Goal: Task Accomplishment & Management: Manage account settings

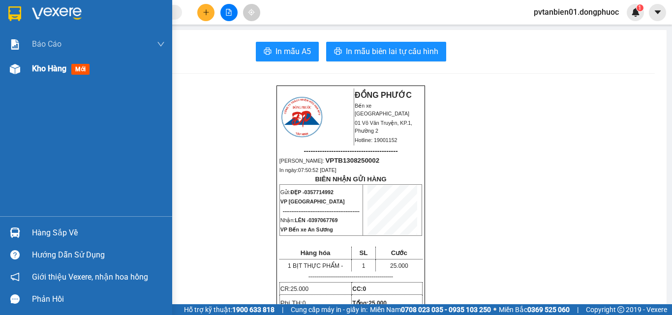
click at [20, 66] on img at bounding box center [15, 69] width 10 height 10
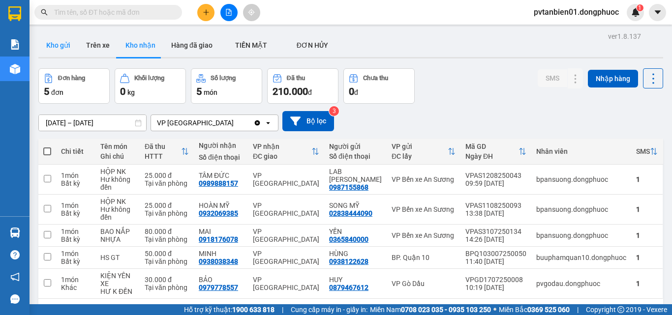
click at [60, 40] on button "Kho gửi" at bounding box center [58, 45] width 40 height 24
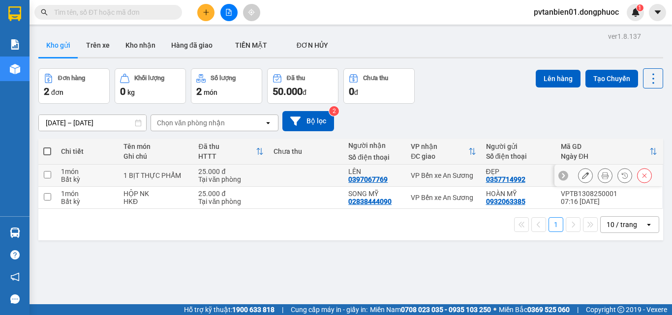
click at [68, 172] on div "1 món" at bounding box center [87, 172] width 53 height 8
checkbox input "true"
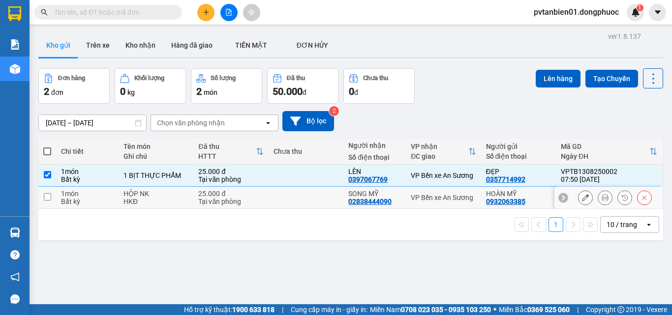
click at [101, 194] on div "1 món" at bounding box center [87, 194] width 53 height 8
checkbox input "true"
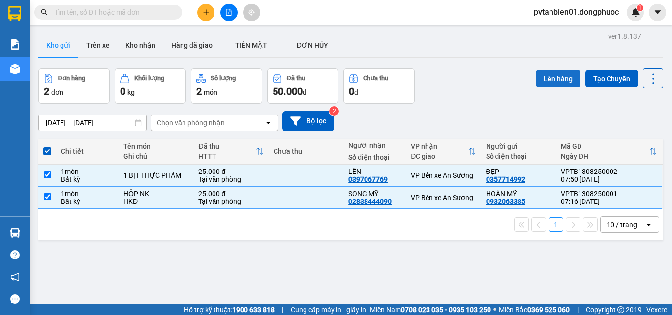
click at [551, 80] on button "Lên hàng" at bounding box center [558, 79] width 45 height 18
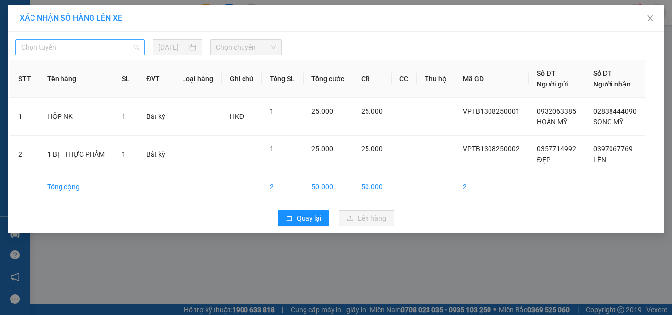
click at [104, 49] on span "Chọn tuyến" at bounding box center [80, 47] width 118 height 15
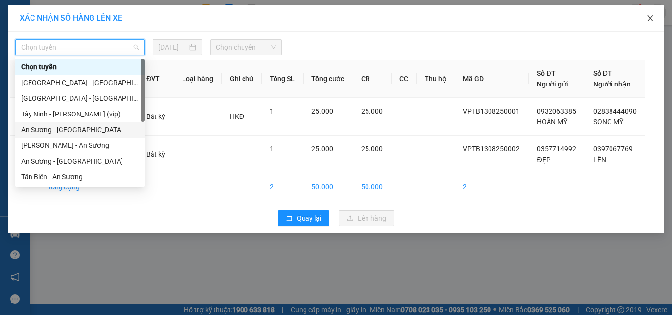
click at [646, 18] on span "Close" at bounding box center [650, 19] width 28 height 28
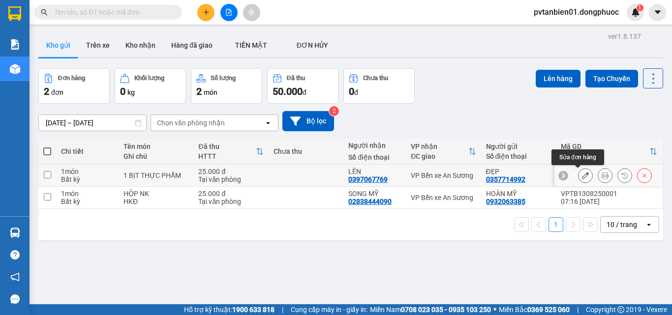
click at [582, 177] on icon at bounding box center [585, 175] width 7 height 7
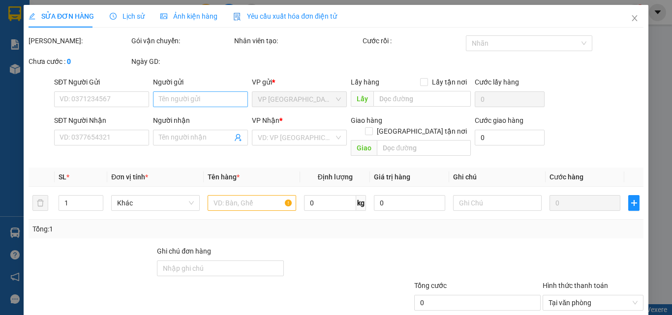
type input "0357714992"
type input "ĐẸP"
type input "0397067769"
type input "LÊN"
type input "25.000"
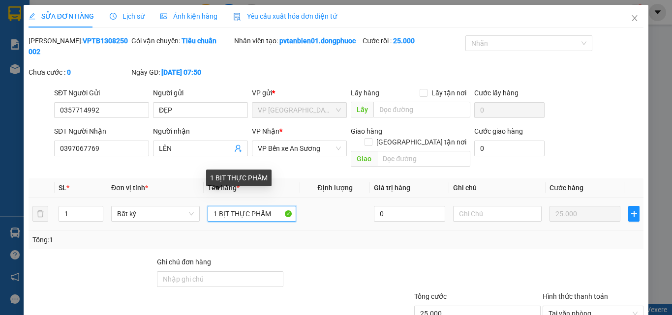
click at [224, 206] on input "1 BỊT THỰC PHẨM" at bounding box center [252, 214] width 89 height 16
click at [225, 206] on input "1 BỊT THỰC PHẨM" at bounding box center [252, 214] width 89 height 16
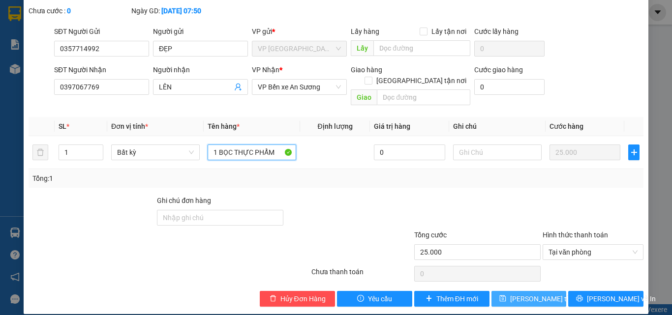
type input "1 BỌC THỰC PHẨM"
click at [506, 291] on button "[PERSON_NAME] thay đổi" at bounding box center [528, 299] width 75 height 16
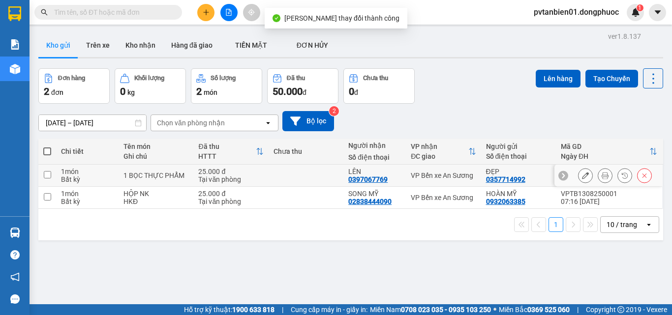
click at [171, 176] on div "1 BỌC THỰC PHẨM" at bounding box center [155, 176] width 65 height 8
checkbox input "true"
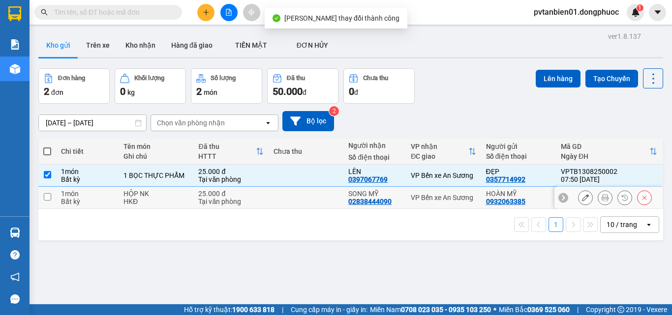
click at [170, 202] on div "HKĐ" at bounding box center [155, 202] width 65 height 8
checkbox input "true"
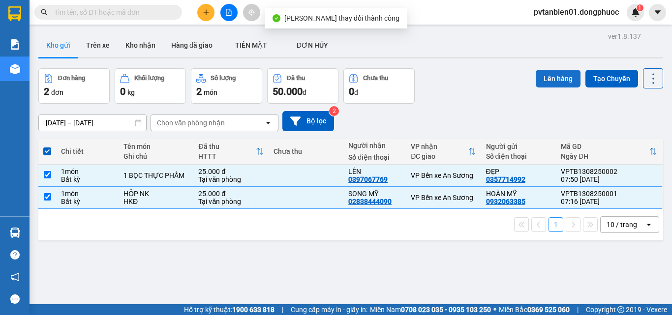
click at [547, 75] on button "Lên hàng" at bounding box center [558, 79] width 45 height 18
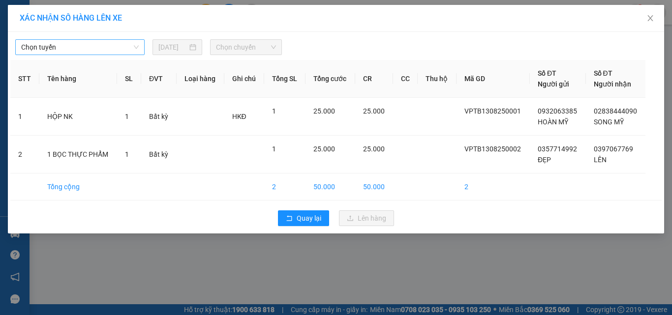
click at [68, 44] on span "Chọn tuyến" at bounding box center [80, 47] width 118 height 15
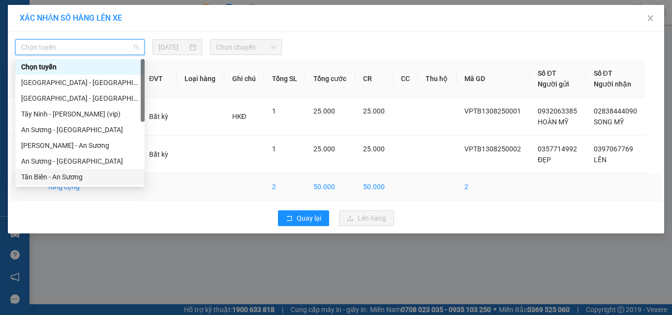
click at [62, 178] on div "Tân Biên - An Sương" at bounding box center [80, 177] width 118 height 11
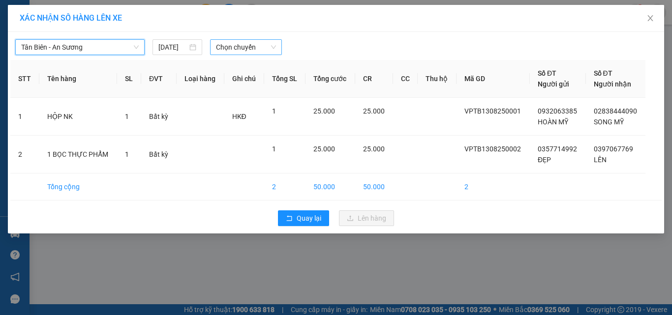
click at [235, 46] on span "Chọn chuyến" at bounding box center [246, 47] width 60 height 15
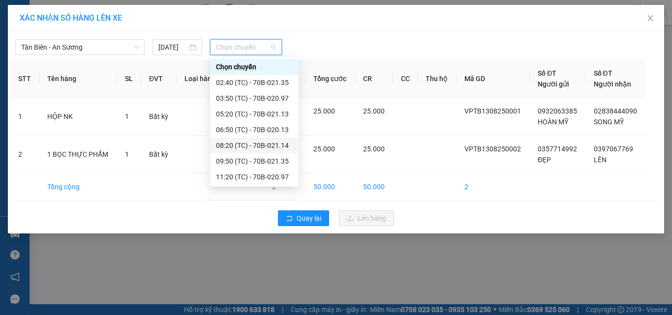
click at [257, 145] on div "08:20 (TC) - 70B-021.14" at bounding box center [254, 145] width 77 height 11
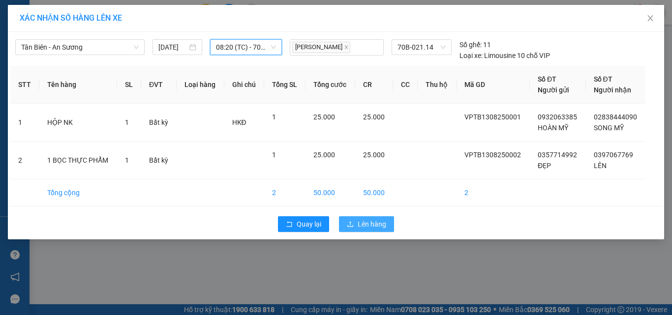
click at [367, 223] on span "Lên hàng" at bounding box center [372, 224] width 29 height 11
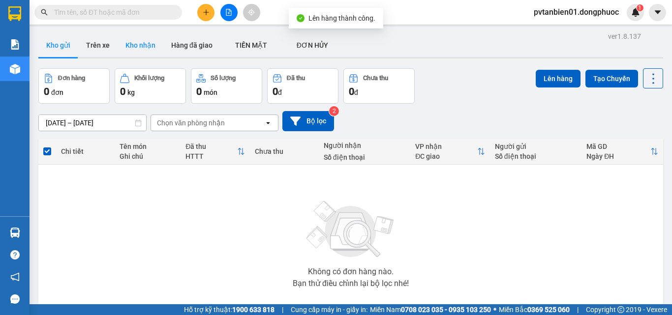
click at [134, 42] on button "Kho nhận" at bounding box center [141, 45] width 46 height 24
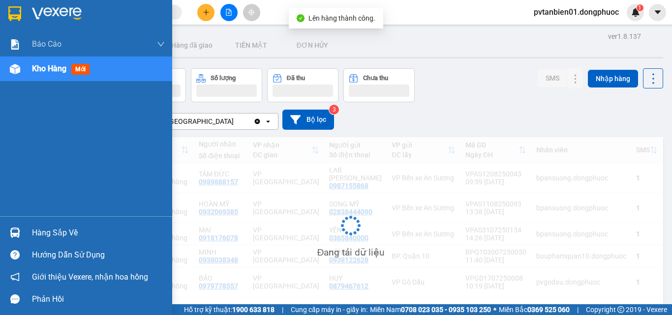
click at [36, 235] on div "Hàng sắp về" at bounding box center [98, 233] width 133 height 15
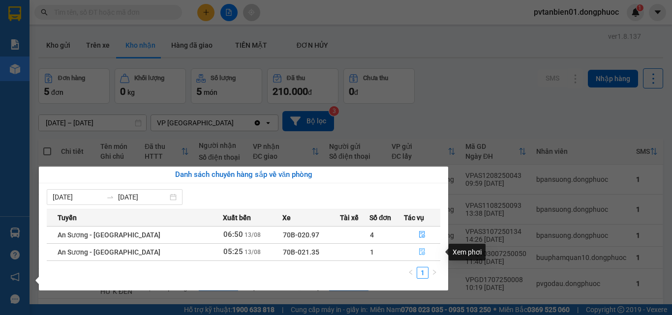
click at [415, 250] on button "button" at bounding box center [421, 252] width 35 height 16
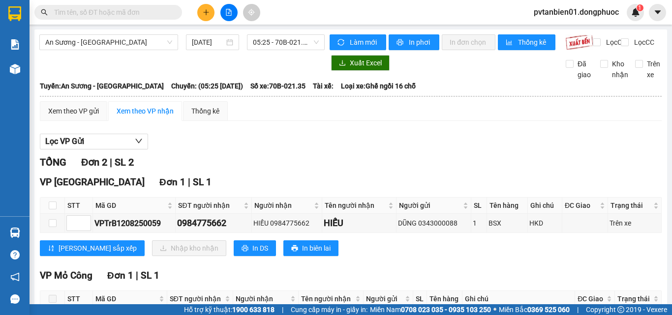
click at [47, 206] on th at bounding box center [52, 206] width 25 height 16
click at [55, 209] on label at bounding box center [53, 205] width 8 height 11
click at [55, 209] on input "checkbox" at bounding box center [53, 206] width 8 height 8
checkbox input "true"
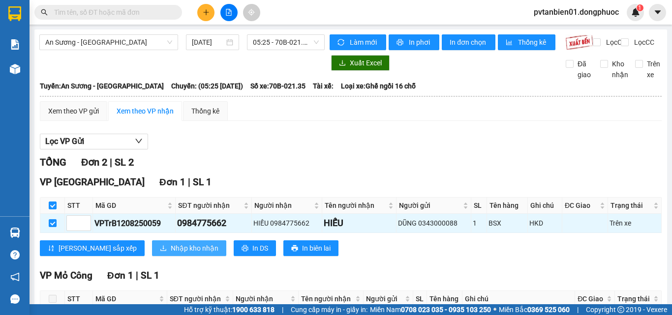
click at [171, 254] on span "Nhập kho nhận" at bounding box center [195, 248] width 48 height 11
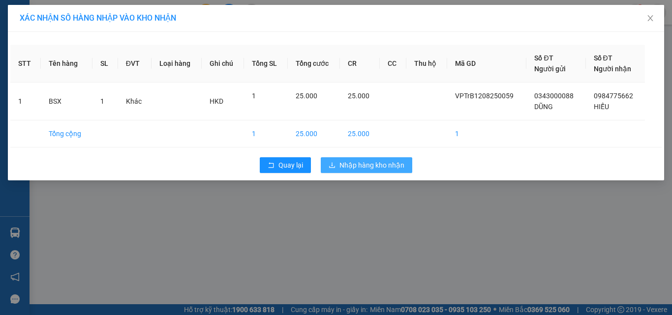
click at [389, 165] on span "Nhập hàng kho nhận" at bounding box center [371, 165] width 65 height 11
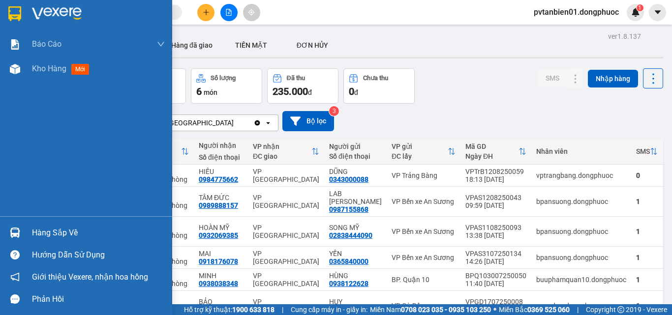
click at [62, 237] on div "Hàng sắp về" at bounding box center [98, 233] width 133 height 15
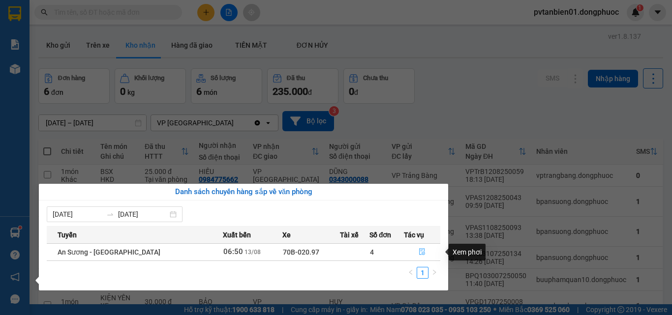
click at [413, 250] on button "button" at bounding box center [421, 252] width 35 height 16
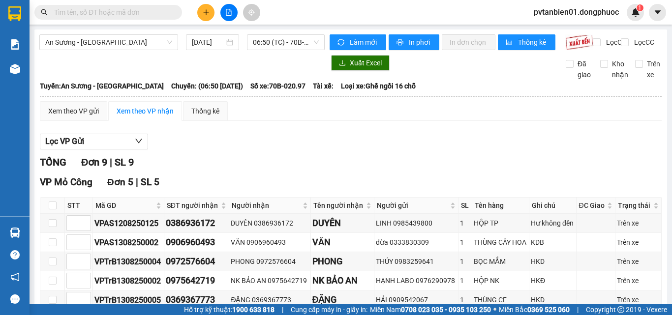
scroll to position [98, 0]
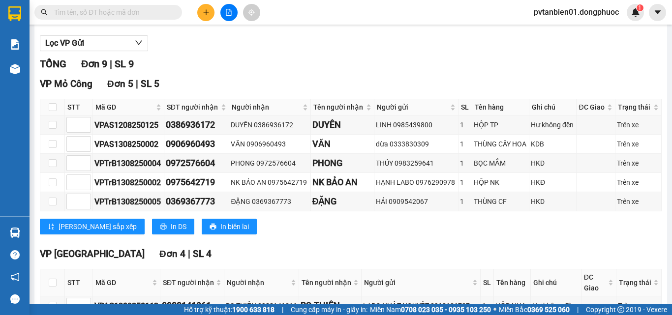
click at [349, 47] on div "Lọc VP Gửi" at bounding box center [351, 43] width 622 height 16
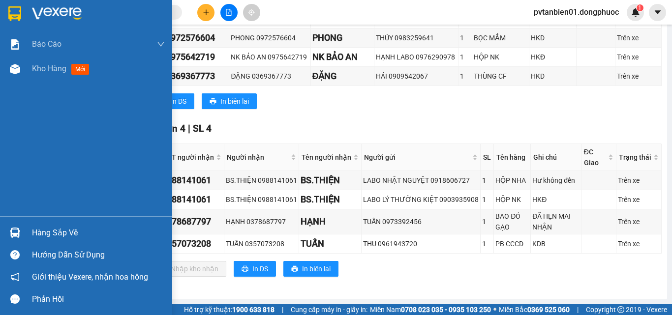
click at [6, 236] on div at bounding box center [14, 232] width 17 height 17
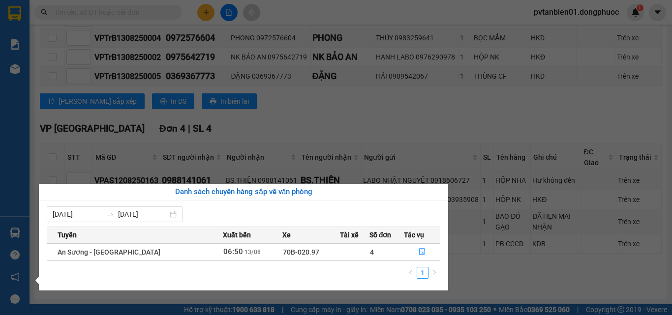
click at [344, 133] on section "Kết quả tìm kiếm ( 0 ) Bộ lọc Ngày tạo đơn gần nhất No Data pvtanbien01.dongphu…" at bounding box center [336, 157] width 672 height 315
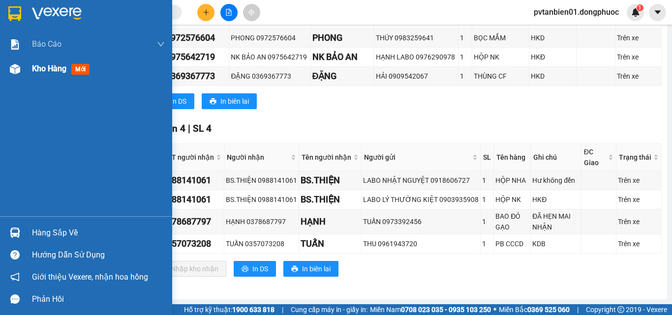
click at [24, 67] on div "Kho hàng mới" at bounding box center [86, 69] width 172 height 25
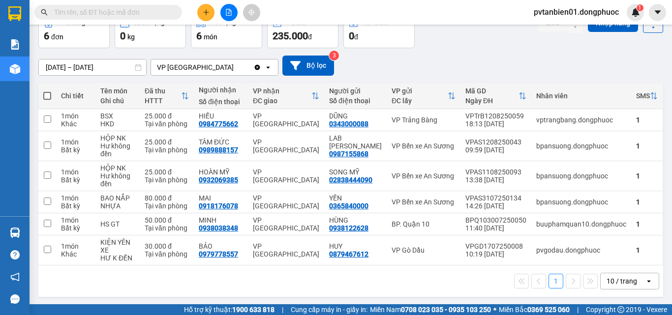
scroll to position [57, 0]
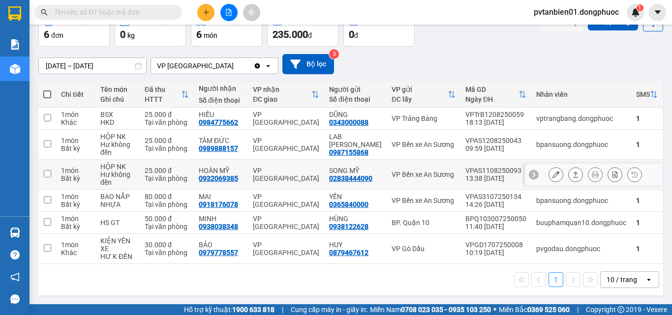
click at [572, 174] on icon at bounding box center [575, 174] width 7 height 7
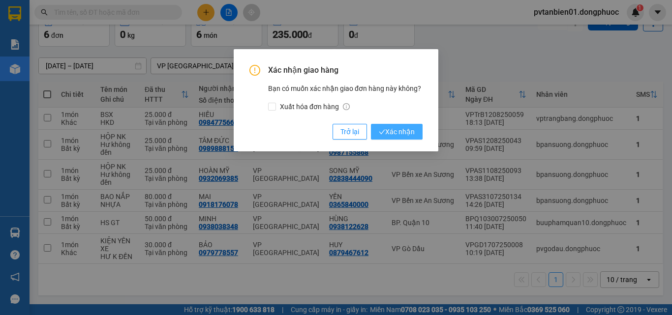
click at [394, 139] on button "Xác nhận" at bounding box center [397, 132] width 52 height 16
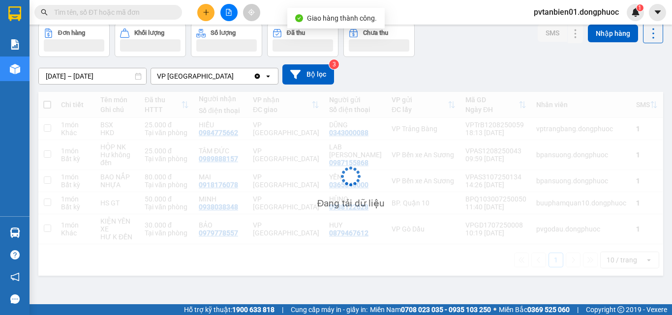
scroll to position [45, 0]
